Goal: Find specific fact: Find specific fact

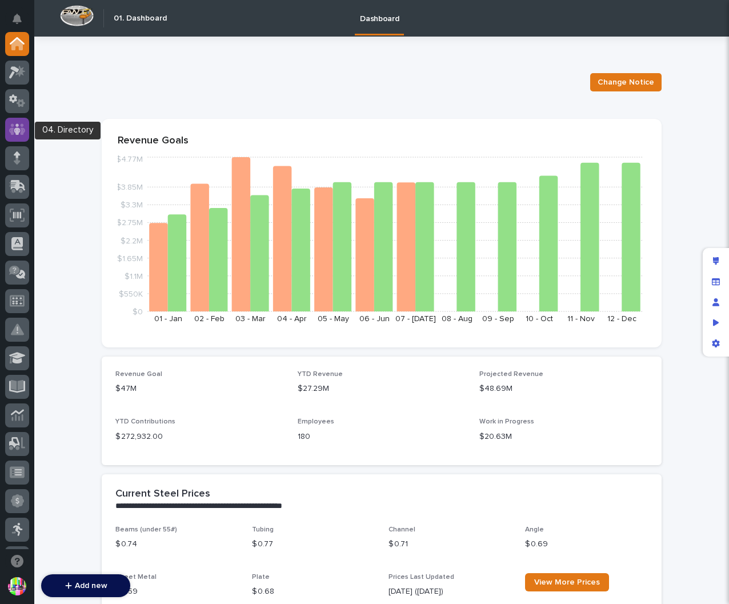
click at [18, 131] on icon at bounding box center [17, 128] width 7 height 11
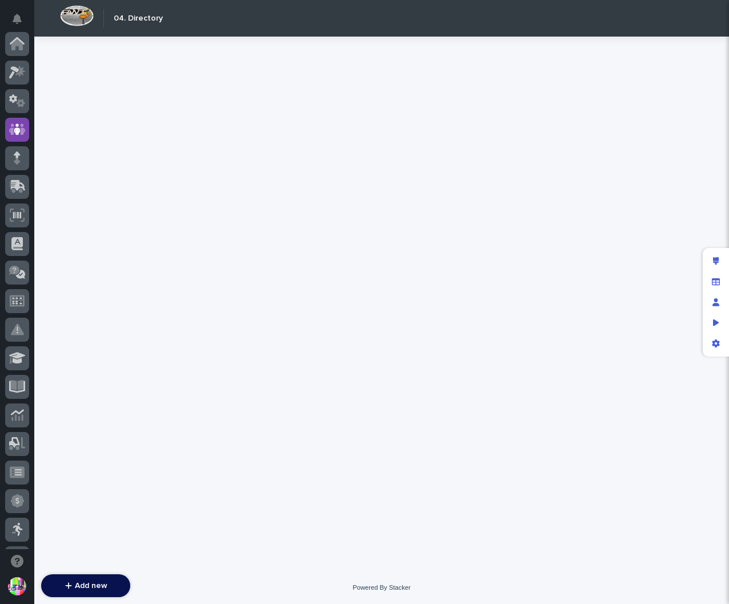
scroll to position [86, 0]
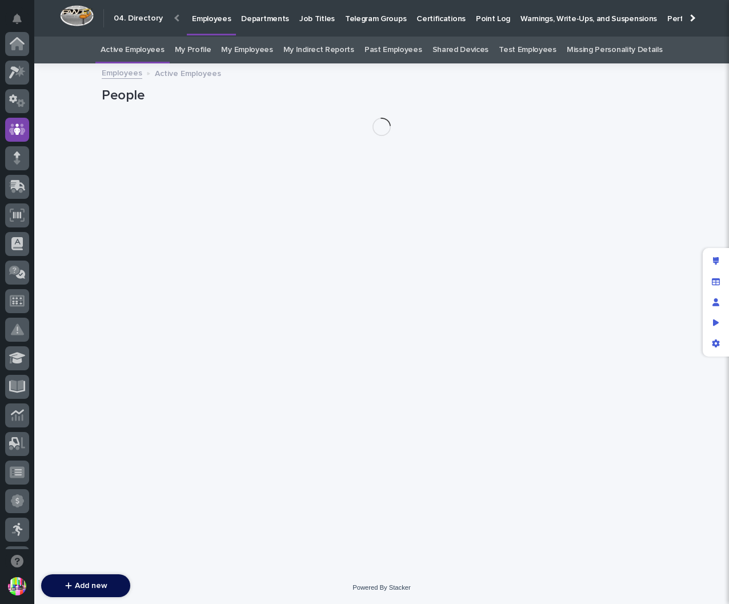
scroll to position [86, 0]
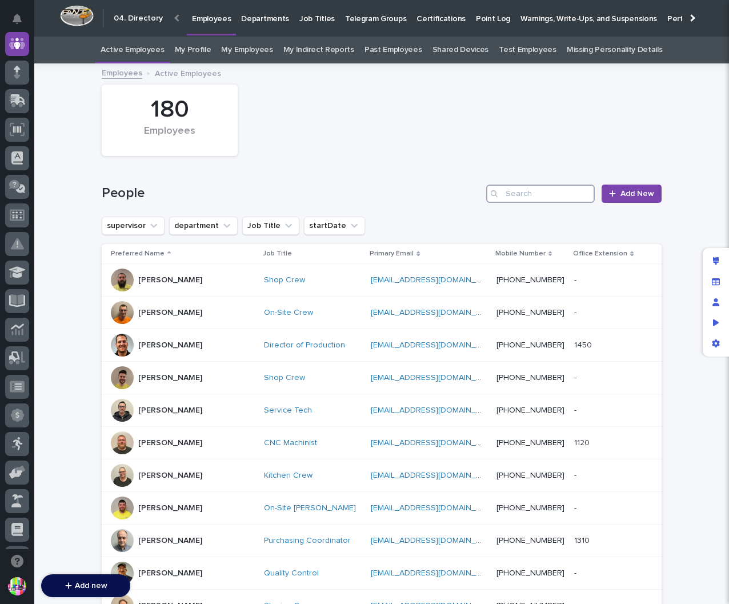
click at [503, 190] on input "Search" at bounding box center [540, 193] width 109 height 18
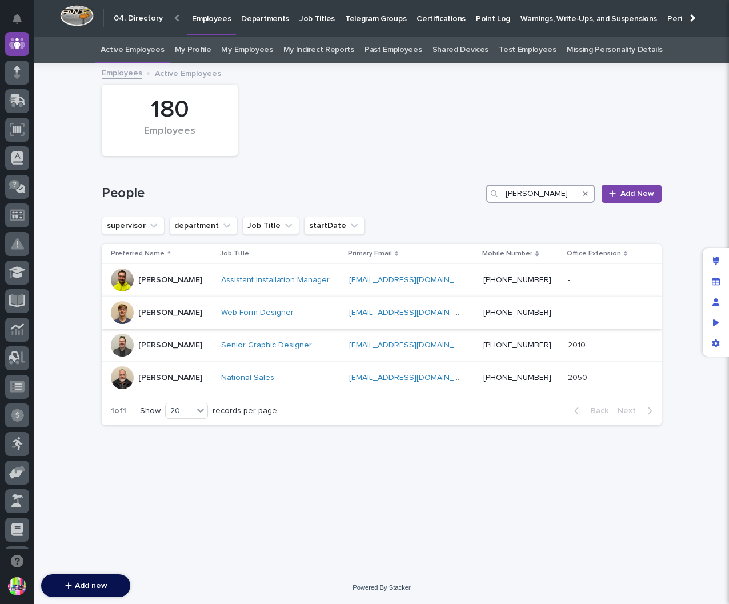
type input "[PERSON_NAME]"
click at [160, 310] on p "[PERSON_NAME]" at bounding box center [170, 313] width 64 height 10
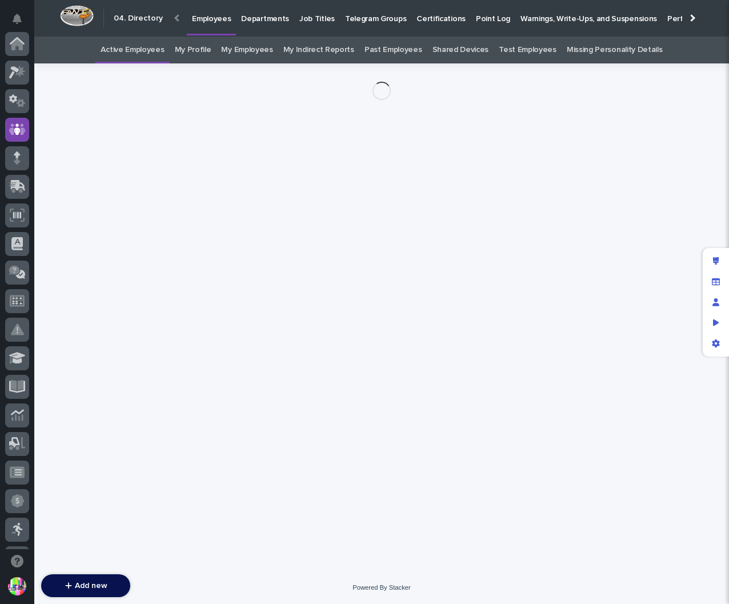
scroll to position [86, 0]
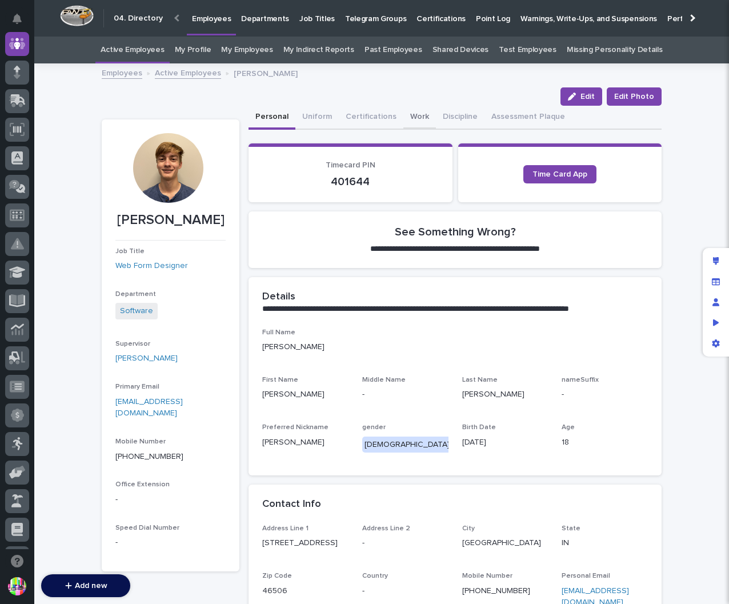
click at [408, 113] on button "Work" at bounding box center [419, 118] width 33 height 24
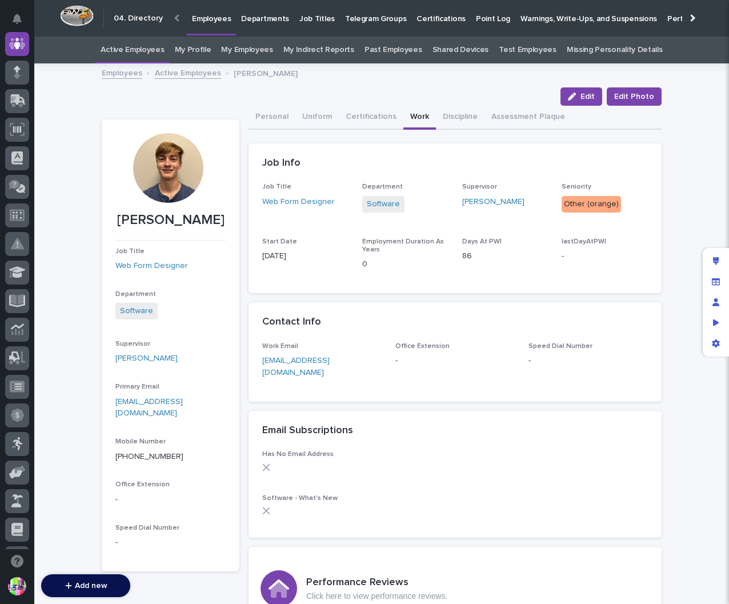
drag, startPoint x: 297, startPoint y: 252, endPoint x: 257, endPoint y: 256, distance: 40.1
click at [257, 256] on div "Job Title Web Form Designer Department Software Supervisor [PERSON_NAME] Senior…" at bounding box center [454, 238] width 413 height 110
copy p "[DATE]"
